Goal: Find specific page/section: Find specific page/section

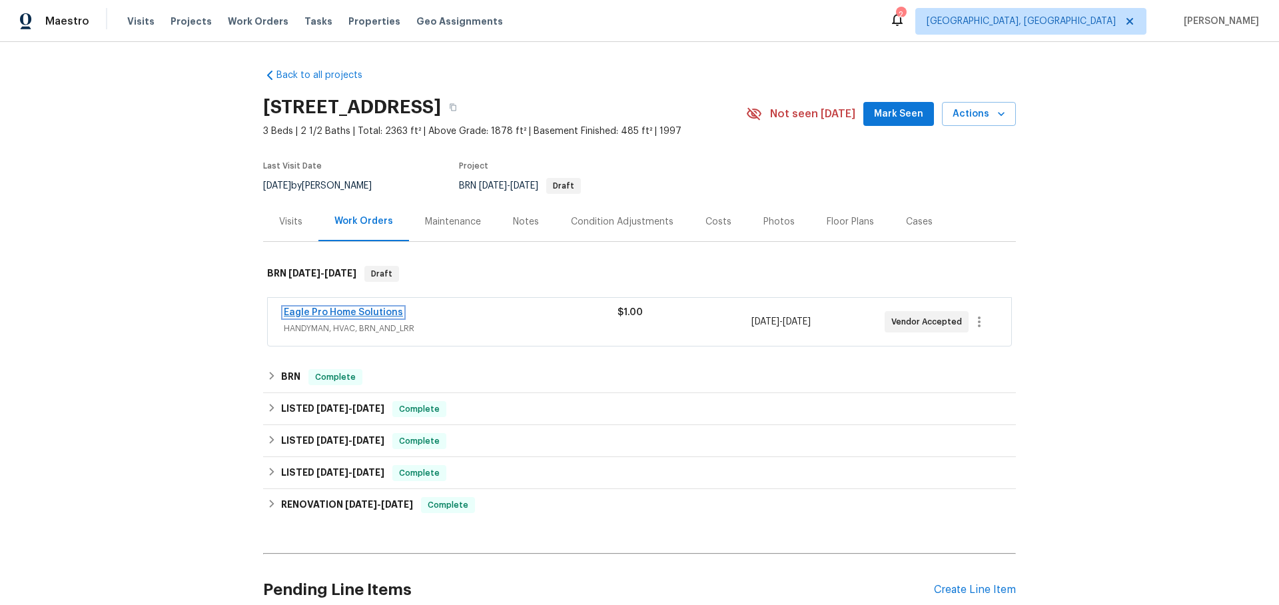
click at [380, 314] on link "Eagle Pro Home Solutions" at bounding box center [343, 312] width 119 height 9
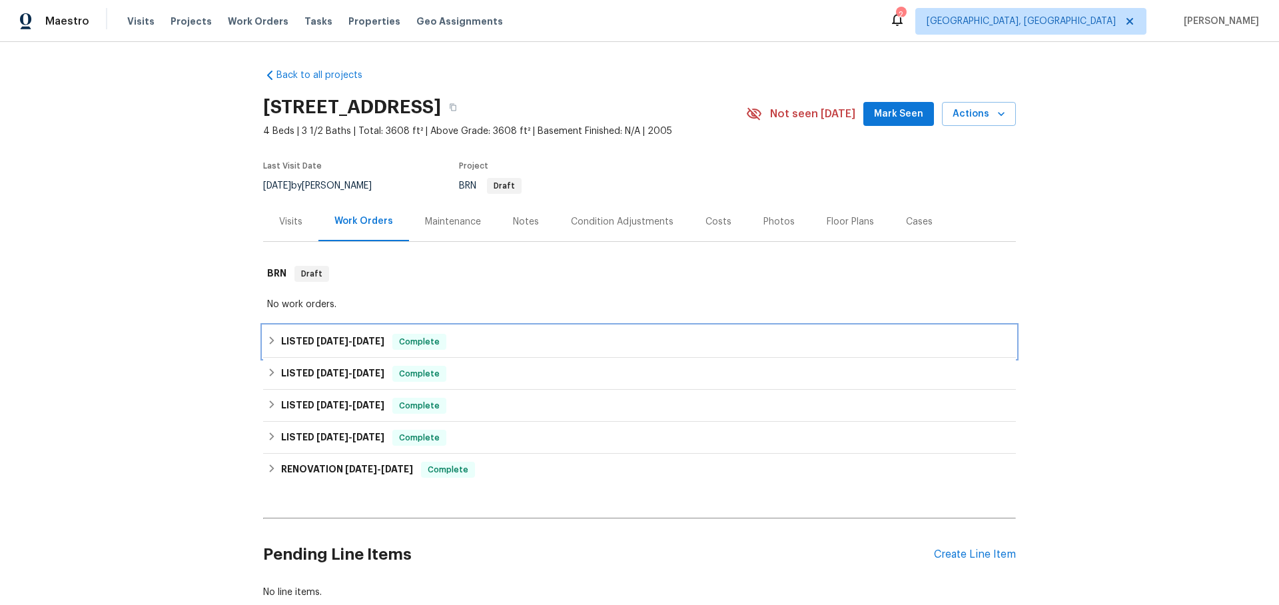
click at [266, 335] on div "LISTED [DATE] - [DATE] Complete" at bounding box center [639, 342] width 753 height 32
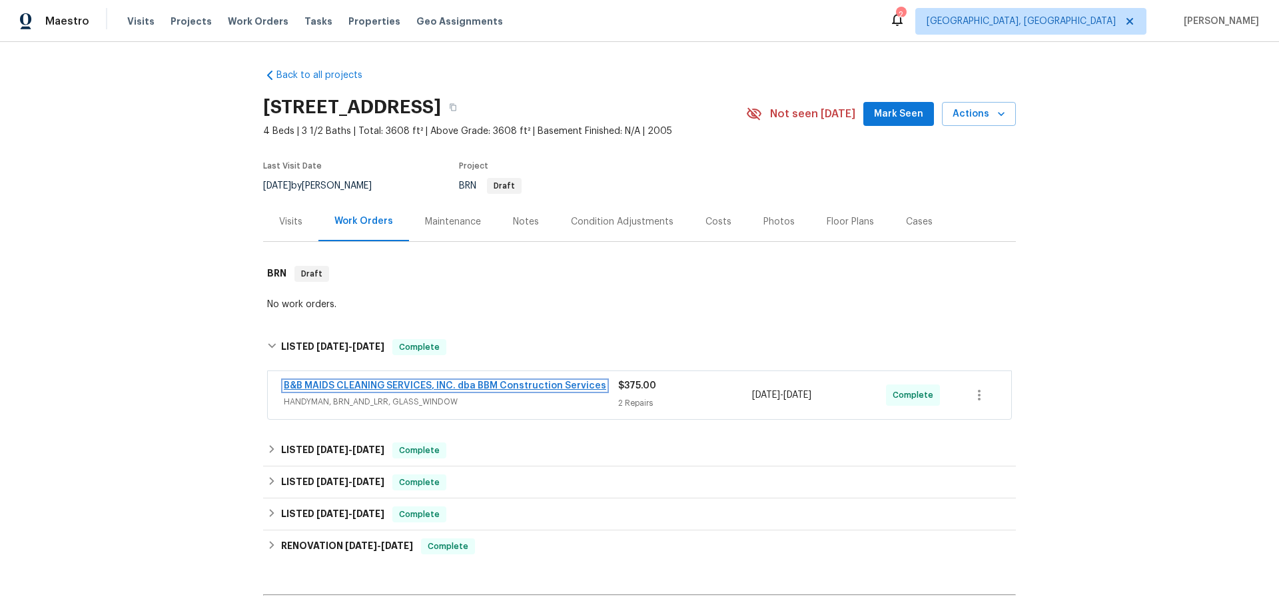
click at [462, 387] on link "B&B MAIDS CLEANING SERVICES, INC. dba BBM Construction Services" at bounding box center [445, 385] width 322 height 9
